Goal: Check status: Check status

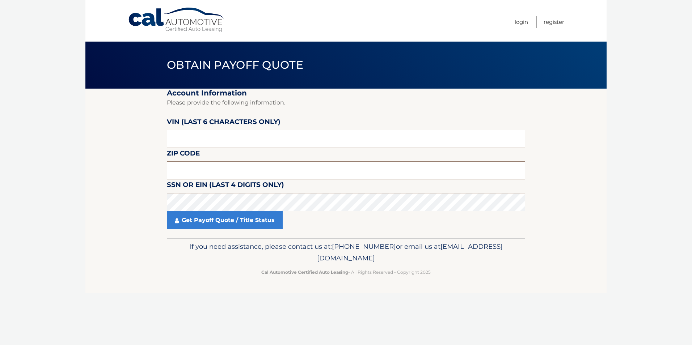
click at [182, 169] on input "text" at bounding box center [346, 171] width 359 height 18
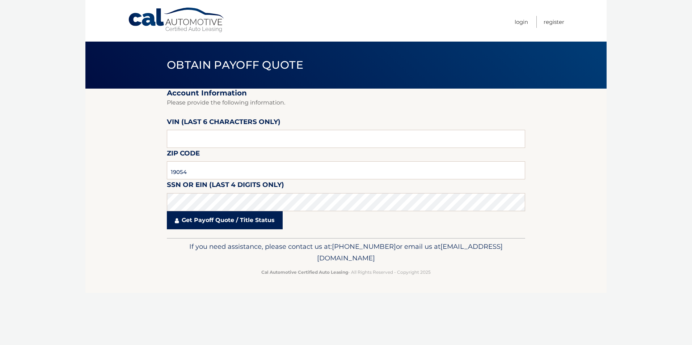
click at [216, 226] on link "Get Payoff Quote / Title Status" at bounding box center [225, 220] width 116 height 18
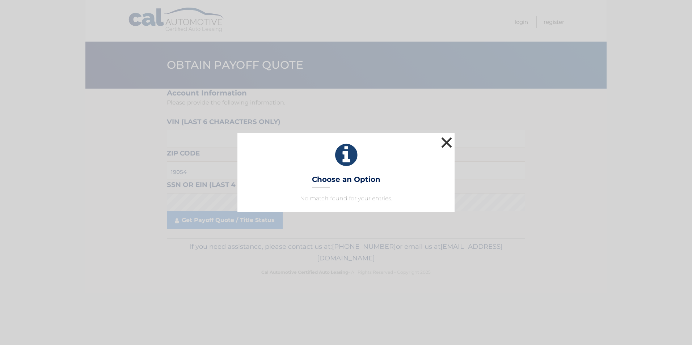
click at [448, 143] on button "×" at bounding box center [447, 142] width 14 height 14
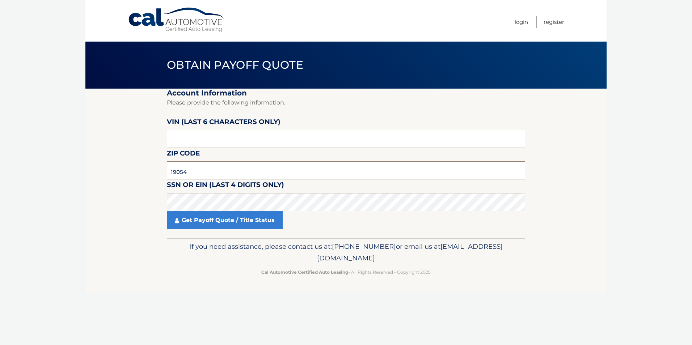
click at [197, 171] on input "19054" at bounding box center [346, 171] width 359 height 18
type input "19047"
click at [200, 226] on link "Get Payoff Quote / Title Status" at bounding box center [225, 220] width 116 height 18
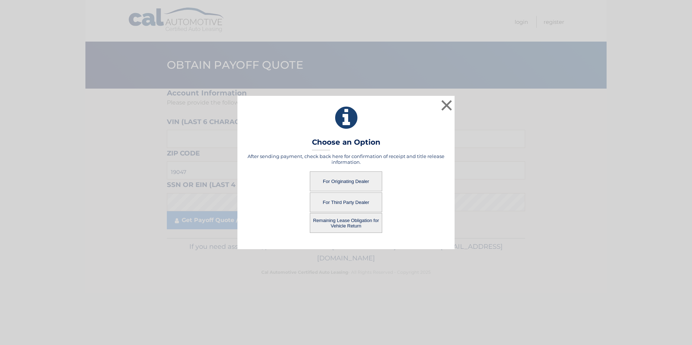
click at [350, 176] on button "For Originating Dealer" at bounding box center [346, 182] width 72 height 20
click at [345, 182] on button "For Originating Dealer" at bounding box center [346, 182] width 72 height 20
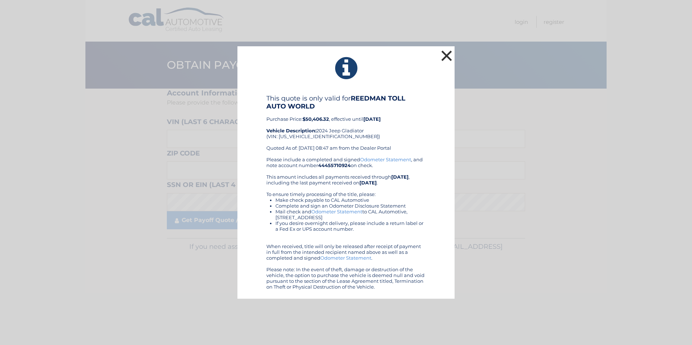
click at [442, 54] on button "×" at bounding box center [447, 56] width 14 height 14
